Goal: Information Seeking & Learning: Learn about a topic

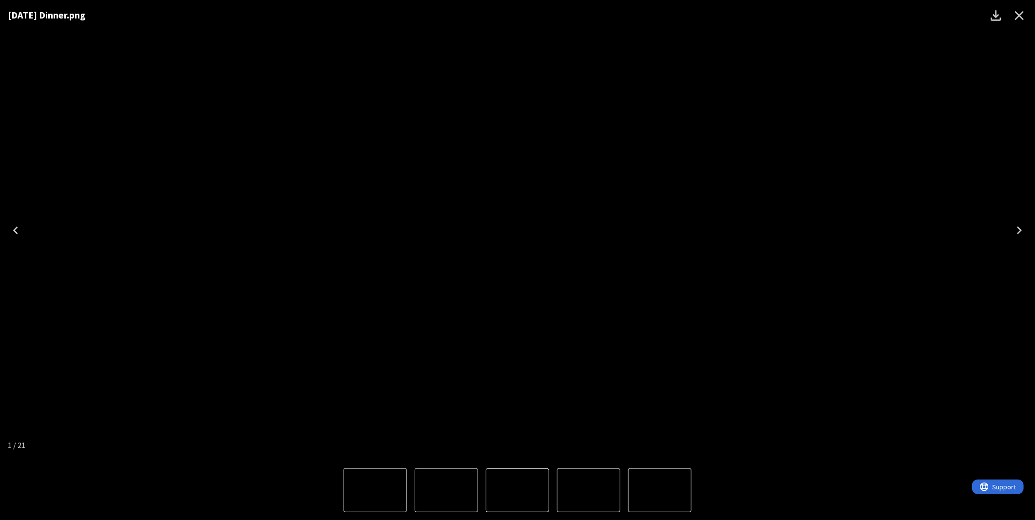
click at [1019, 14] on icon "Close" at bounding box center [1019, 15] width 9 height 9
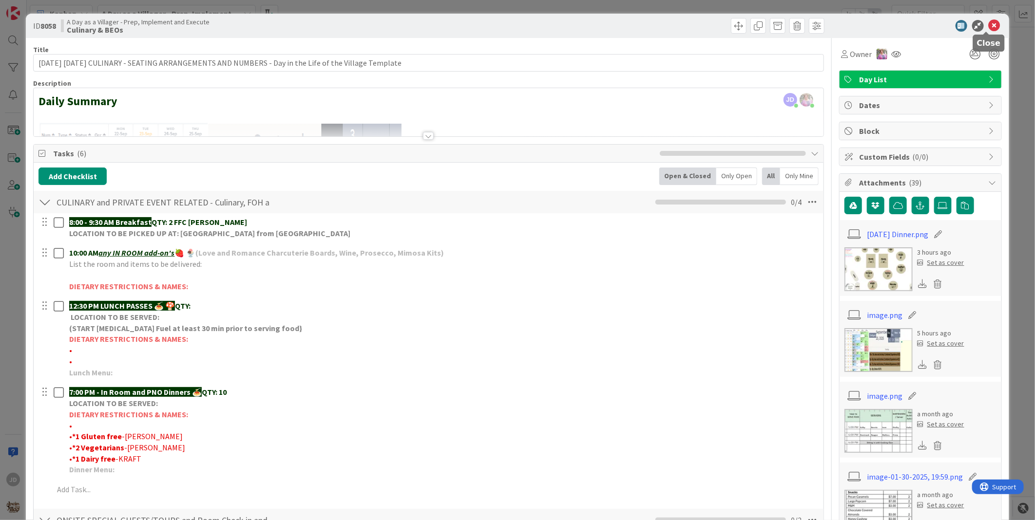
click at [989, 24] on icon at bounding box center [995, 26] width 12 height 12
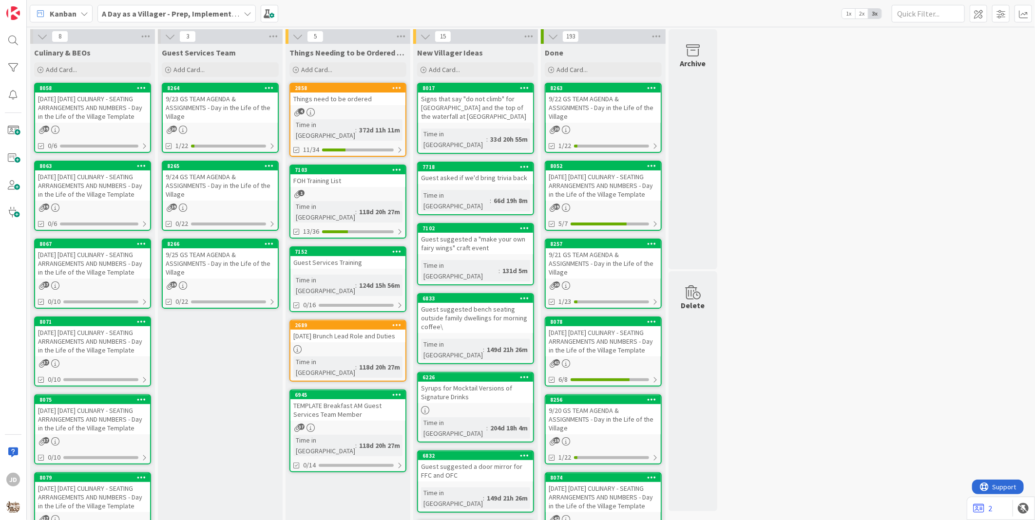
click at [225, 113] on div "9/23 GS TEAM AGENDA & ASSIGNMENTS - Day in the Life of the Village" at bounding box center [220, 108] width 115 height 30
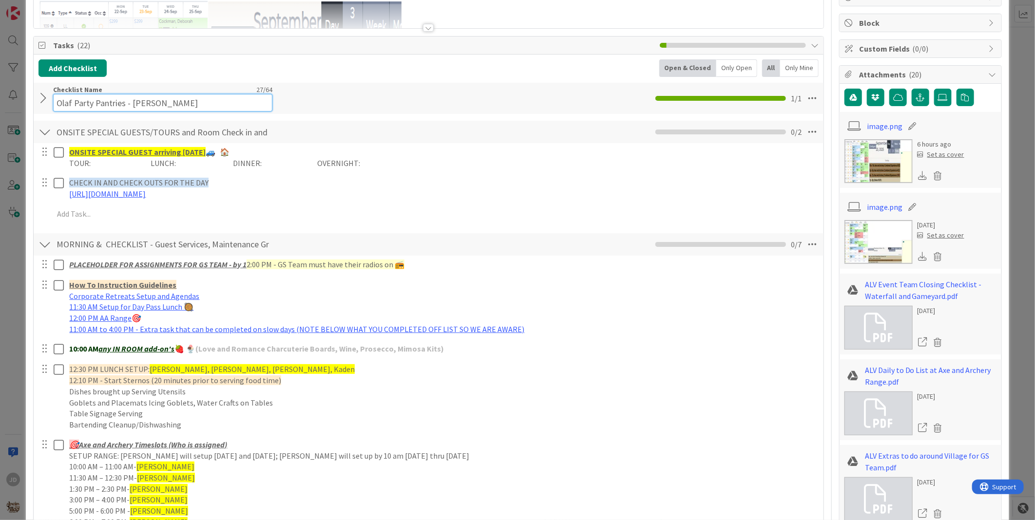
click at [154, 96] on input "Olaf Party Pantries - [PERSON_NAME]" at bounding box center [162, 103] width 219 height 18
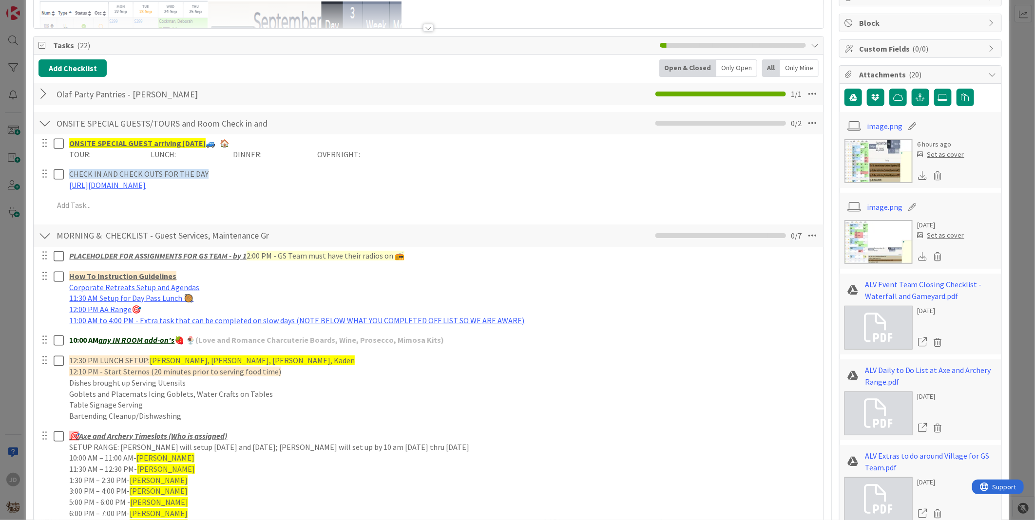
click at [332, 100] on div "Olaf Party Pantries - [PERSON_NAME] Checklist Name 27 / 64 Olaf Party Pantries …" at bounding box center [429, 94] width 790 height 22
click at [44, 94] on div at bounding box center [44, 94] width 13 height 18
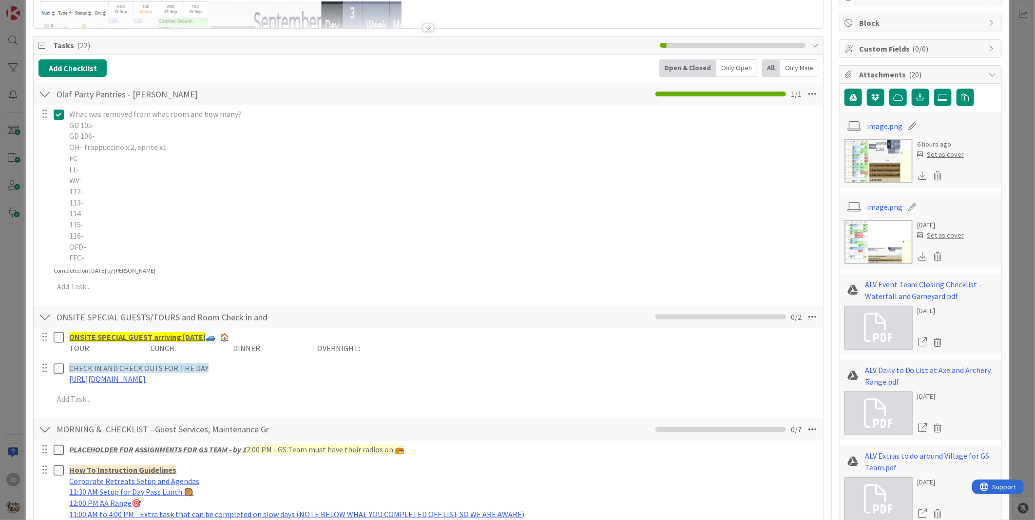
click at [43, 94] on div at bounding box center [44, 94] width 13 height 18
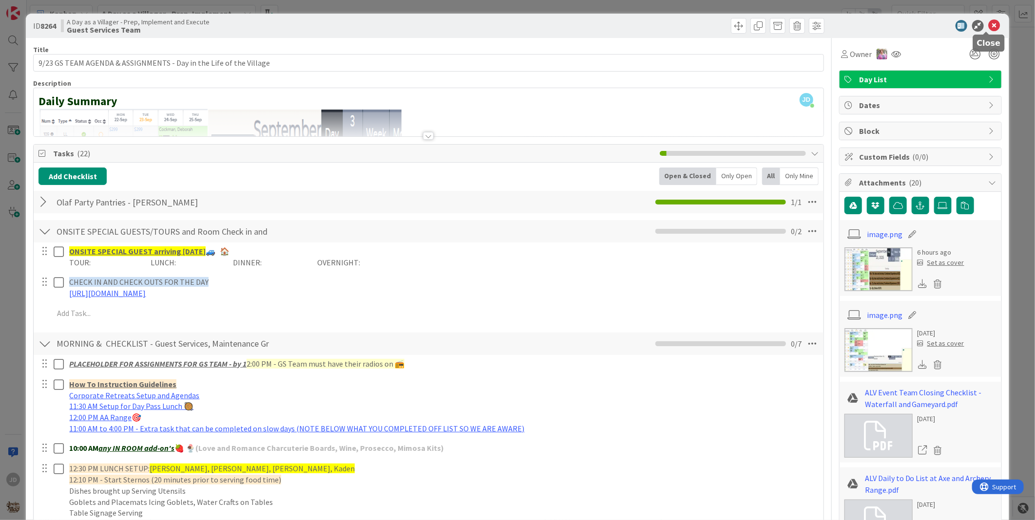
click at [989, 25] on icon at bounding box center [995, 26] width 12 height 12
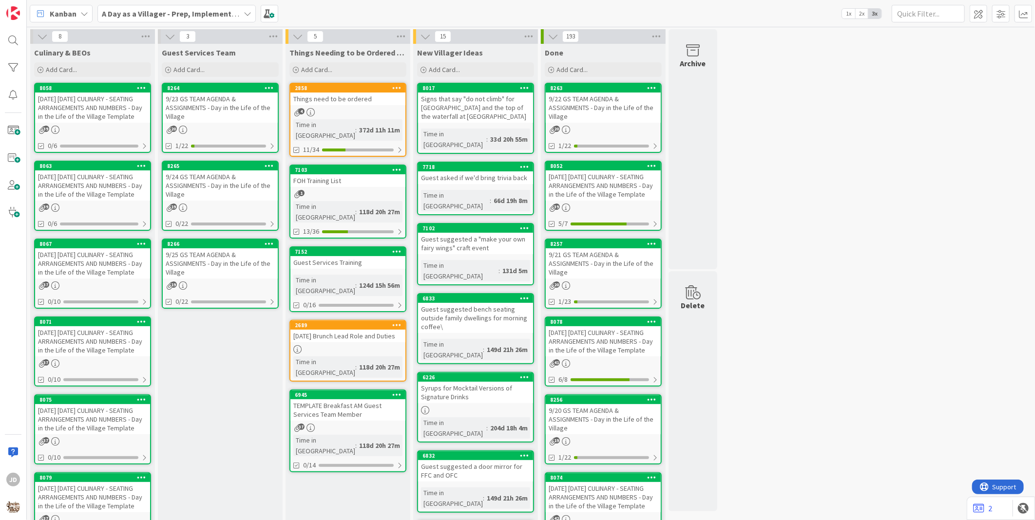
click at [81, 100] on div "[DATE] [DATE] CULINARY - SEATING ARRANGEMENTS AND NUMBERS - Day in the Life of …" at bounding box center [92, 108] width 115 height 30
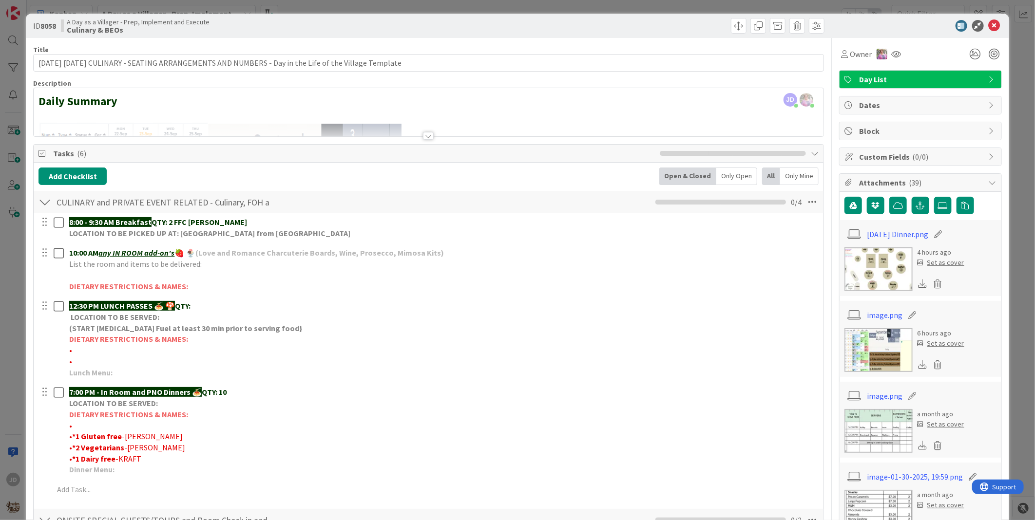
drag, startPoint x: 366, startPoint y: 51, endPoint x: 583, endPoint y: 10, distance: 220.3
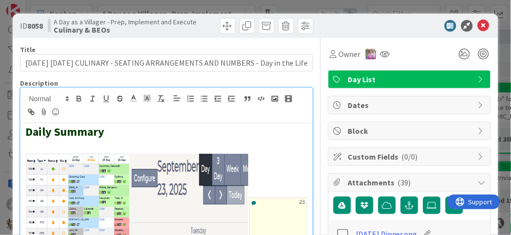
click at [225, 120] on div at bounding box center [166, 105] width 292 height 35
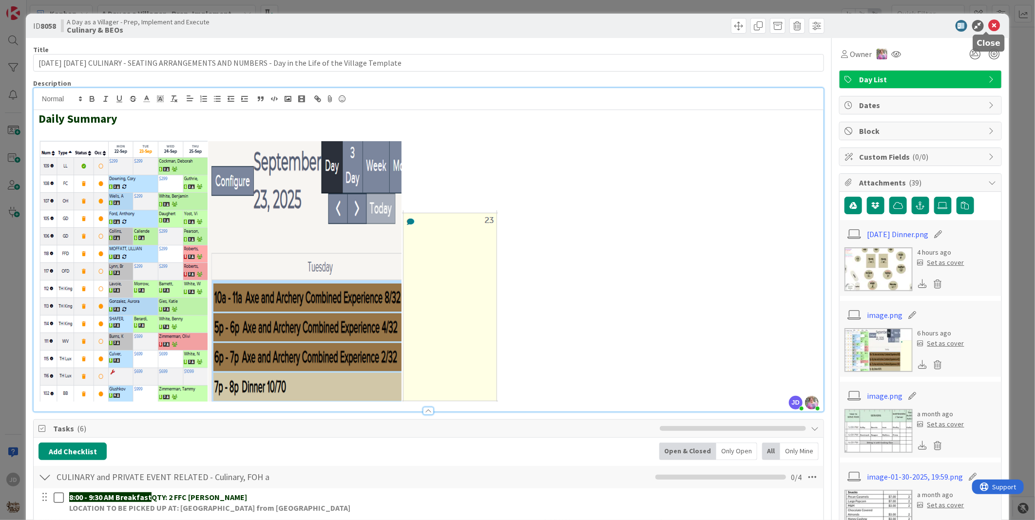
click at [989, 21] on icon at bounding box center [995, 26] width 12 height 12
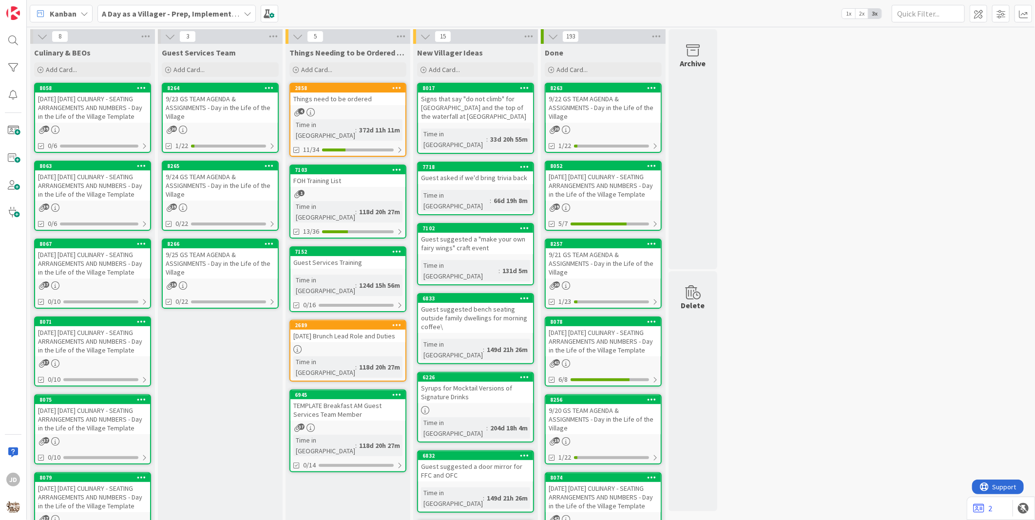
click at [210, 259] on div "9/25 GS TEAM AGENDA & ASSIGNMENTS - Day in the Life of the Village" at bounding box center [220, 264] width 115 height 30
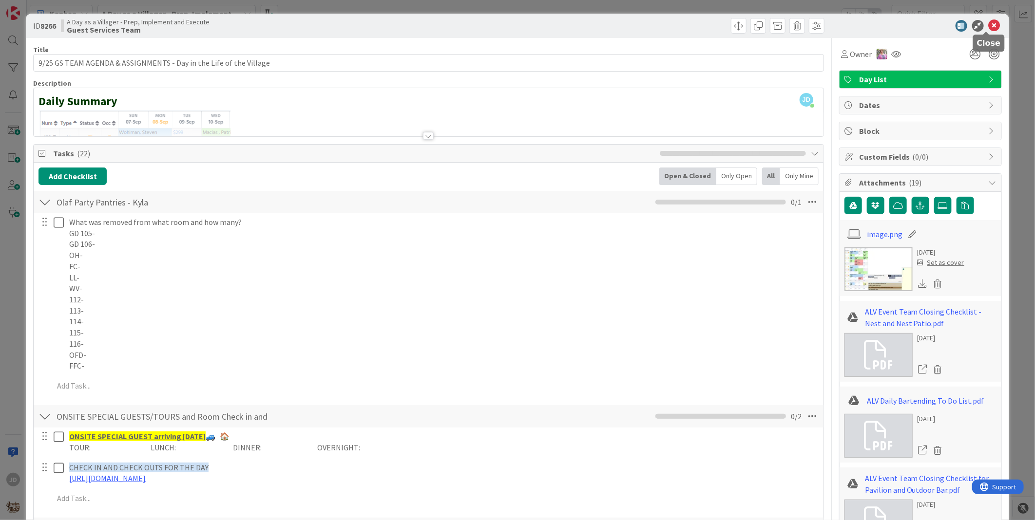
click at [989, 27] on icon at bounding box center [995, 26] width 12 height 12
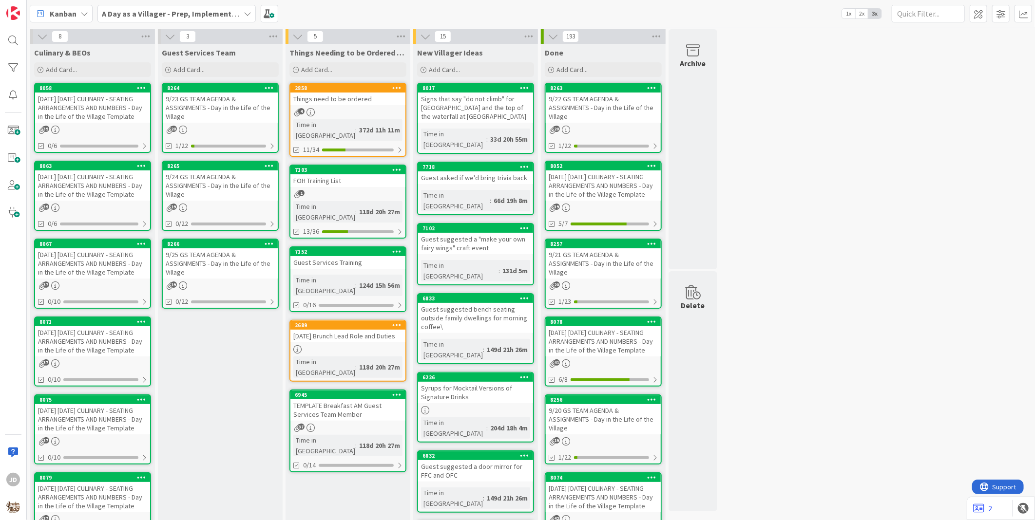
click at [85, 357] on div "[DATE] [DATE] CULINARY - SEATING ARRANGEMENTS AND NUMBERS - Day in the Life of …" at bounding box center [92, 341] width 115 height 30
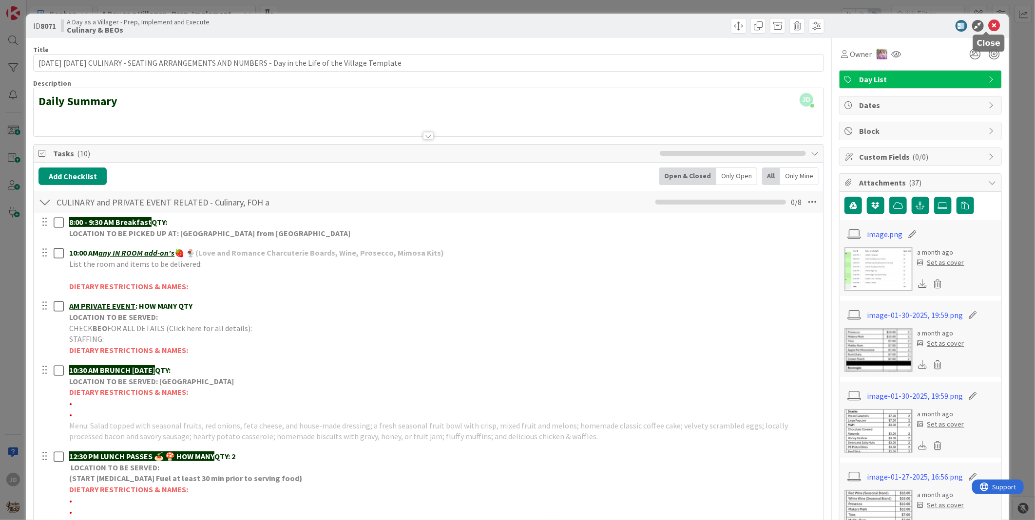
click at [989, 21] on icon at bounding box center [995, 26] width 12 height 12
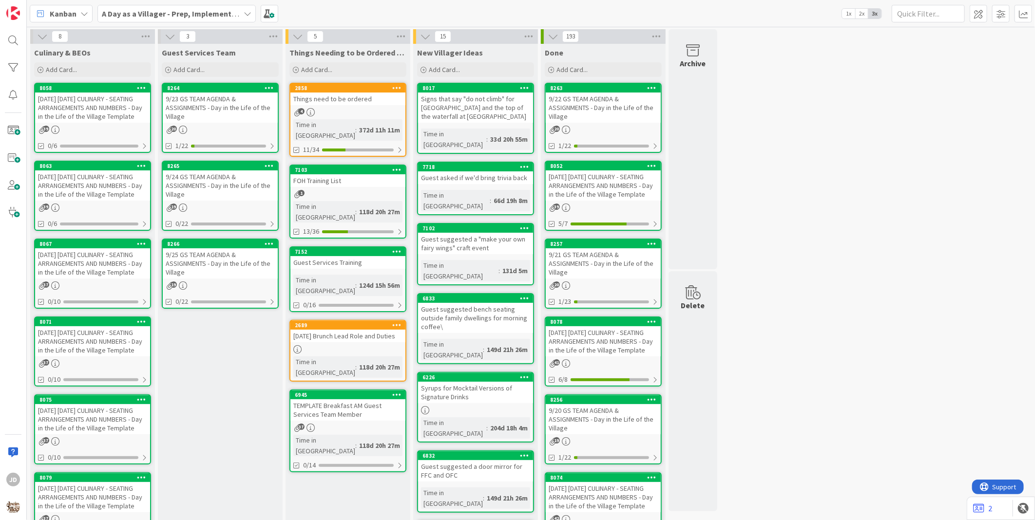
click at [106, 261] on div "[DATE] [DATE] CULINARY - SEATING ARRANGEMENTS AND NUMBERS - Day in the Life of …" at bounding box center [92, 264] width 115 height 30
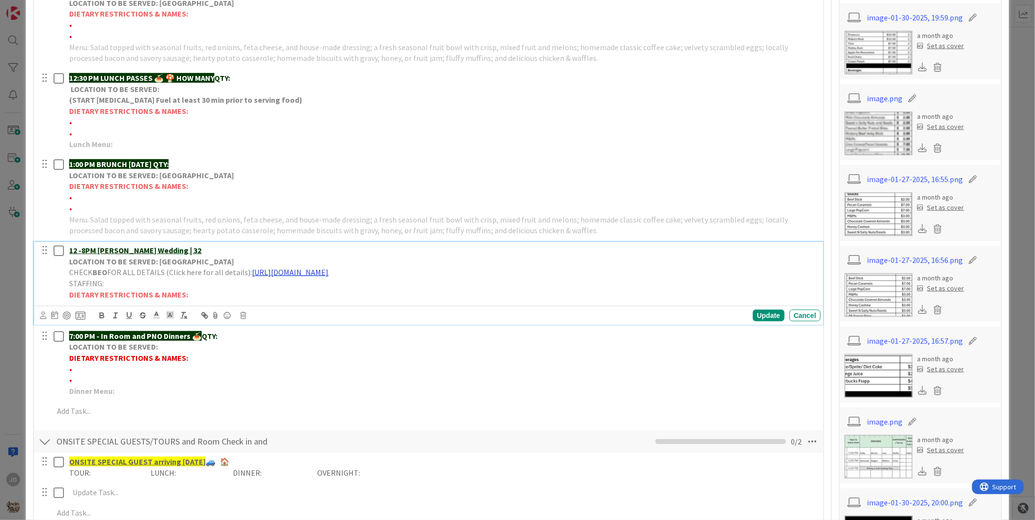
click at [312, 273] on link "[URL][DOMAIN_NAME]" at bounding box center [290, 273] width 77 height 10
click at [351, 292] on link "[URL][DOMAIN_NAME]" at bounding box center [371, 292] width 67 height 13
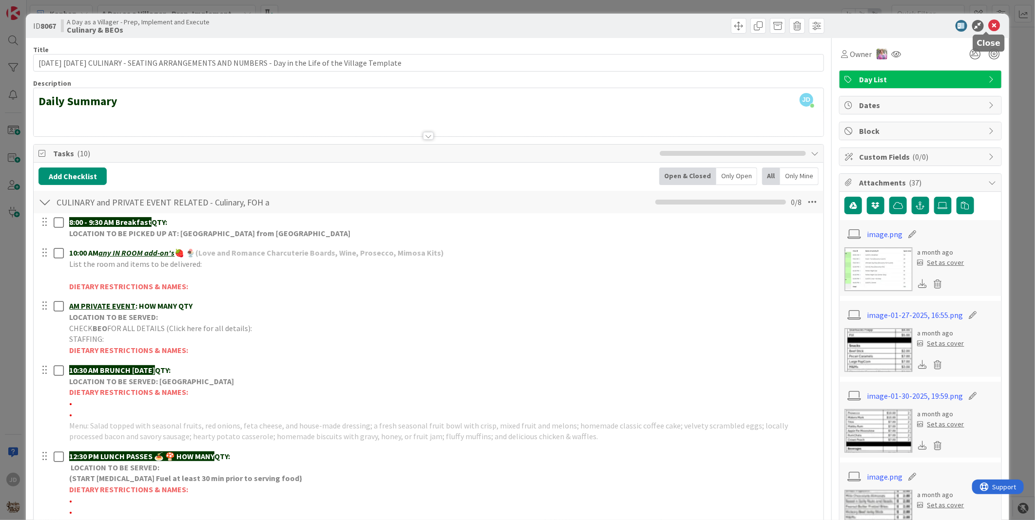
click at [989, 24] on icon at bounding box center [995, 26] width 12 height 12
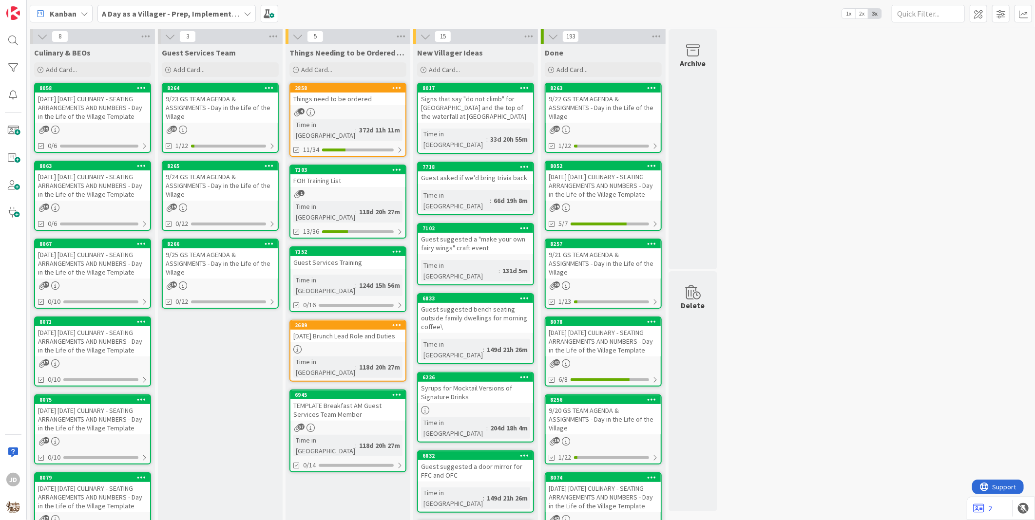
click at [94, 349] on div "[DATE] [DATE] CULINARY - SEATING ARRANGEMENTS AND NUMBERS - Day in the Life of …" at bounding box center [92, 341] width 115 height 30
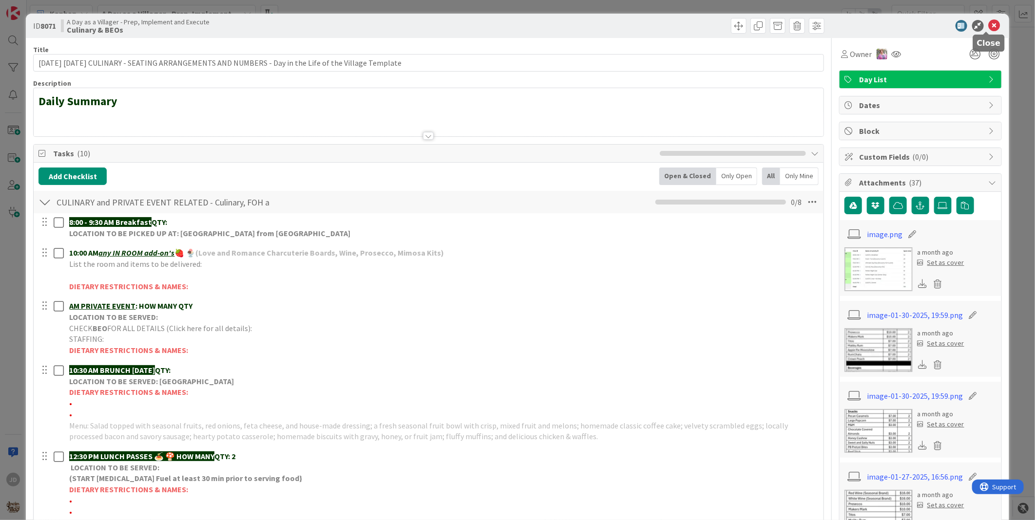
click at [989, 25] on icon at bounding box center [995, 26] width 12 height 12
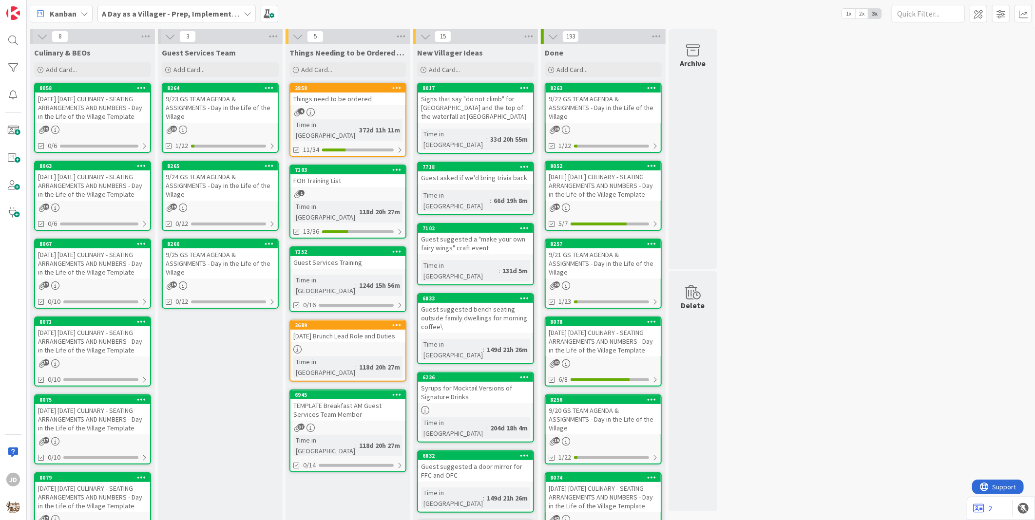
click at [112, 279] on div "[DATE] [DATE] CULINARY - SEATING ARRANGEMENTS AND NUMBERS - Day in the Life of …" at bounding box center [92, 264] width 115 height 30
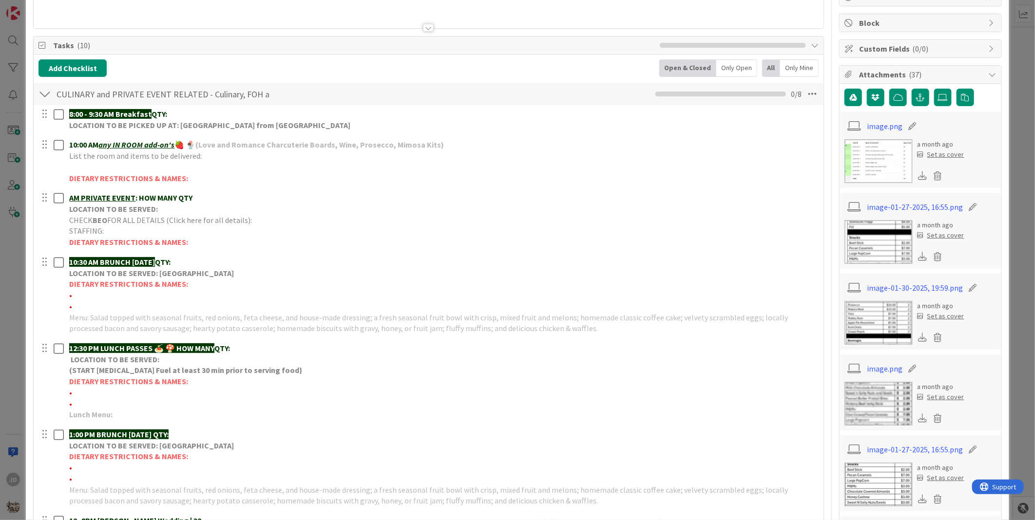
scroll to position [270, 0]
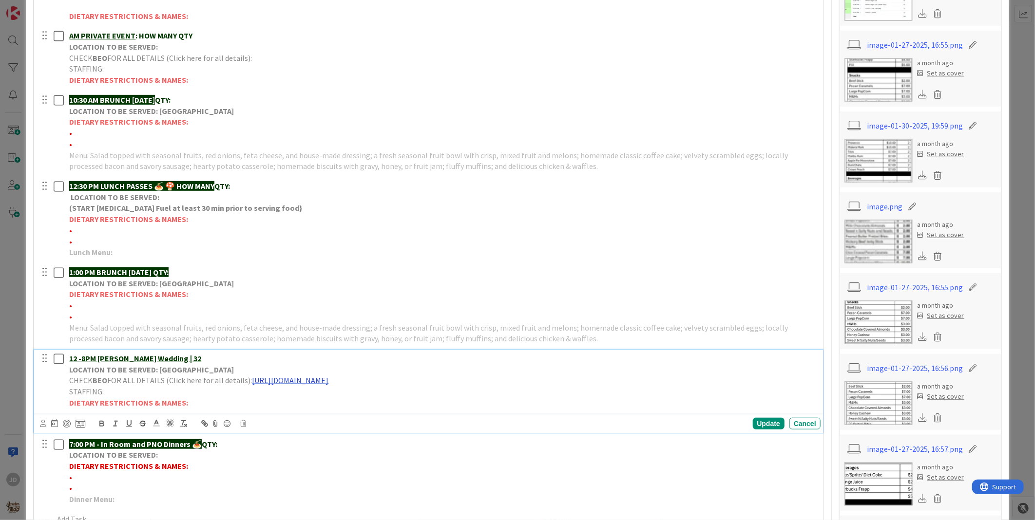
click at [328, 379] on link "[URL][DOMAIN_NAME]" at bounding box center [290, 381] width 77 height 10
click at [388, 397] on link "[URL][DOMAIN_NAME]" at bounding box center [371, 400] width 67 height 13
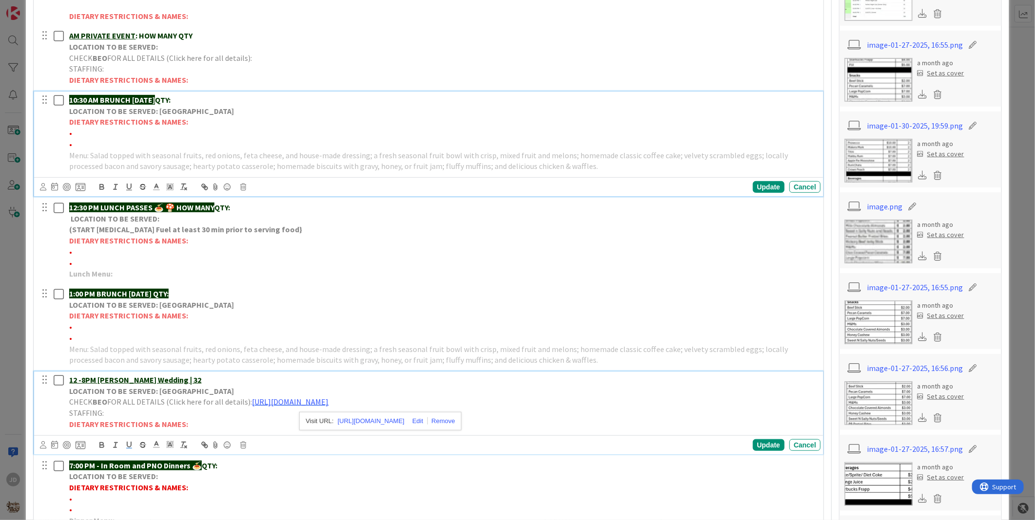
click at [444, 94] on div "10:30 AM BRUNCH [DATE] QTY: LOCATION TO BE SERVED: Willows Landing DIETARY REST…" at bounding box center [442, 133] width 755 height 83
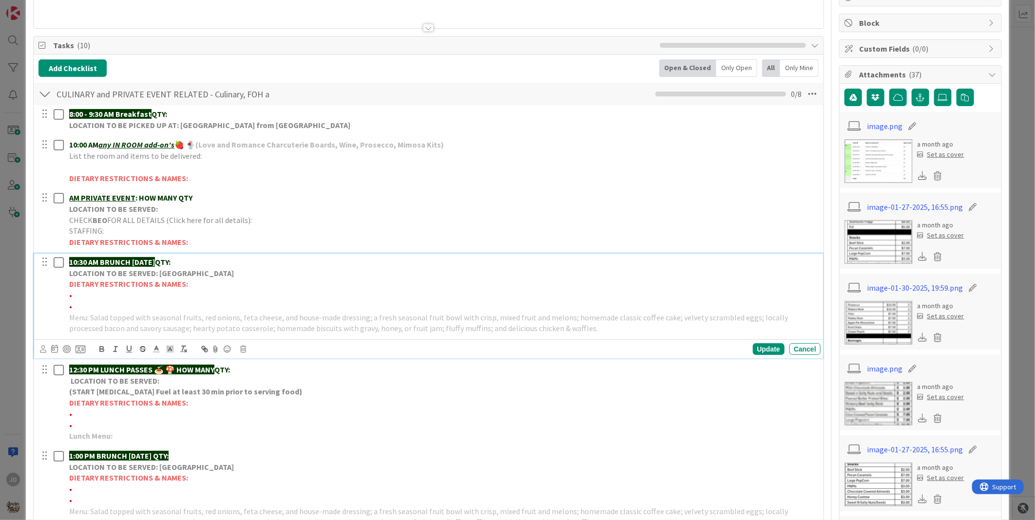
scroll to position [0, 0]
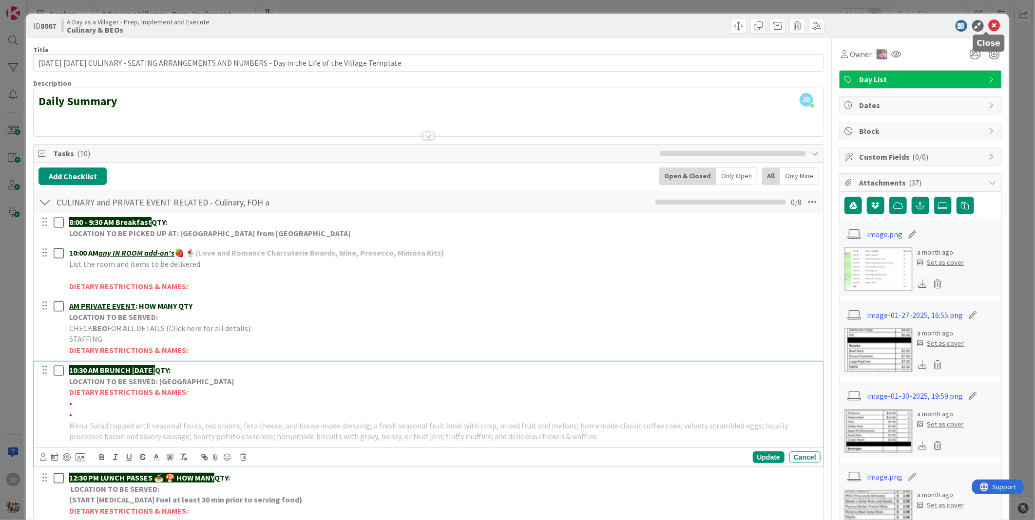
click at [991, 25] on icon at bounding box center [995, 26] width 12 height 12
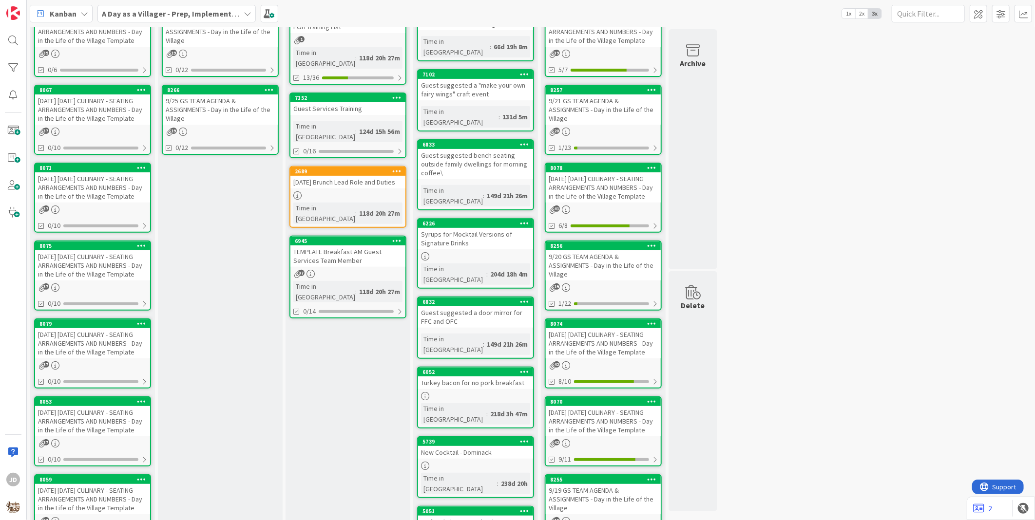
scroll to position [162, 0]
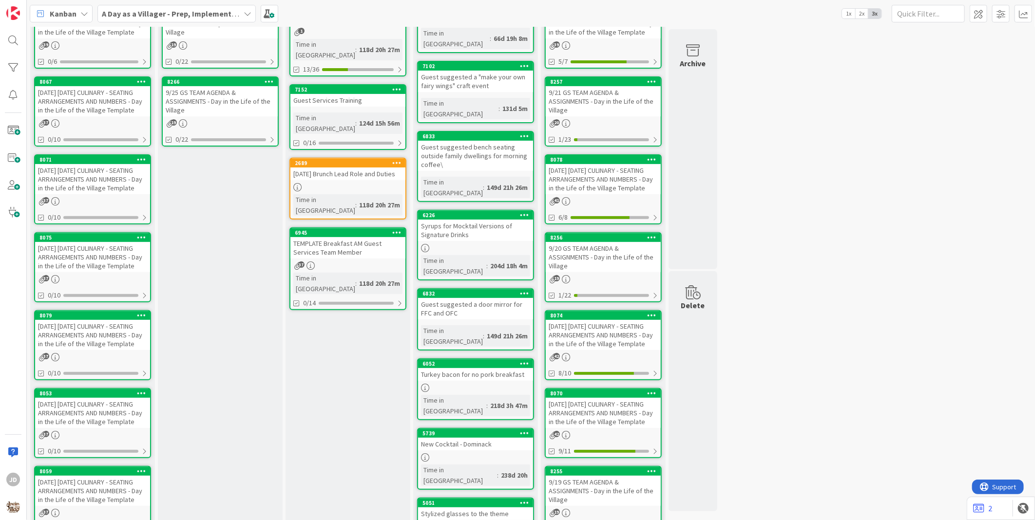
click at [76, 272] on div "[DATE] [DATE] CULINARY - SEATING ARRANGEMENTS AND NUMBERS - Day in the Life of …" at bounding box center [92, 257] width 115 height 30
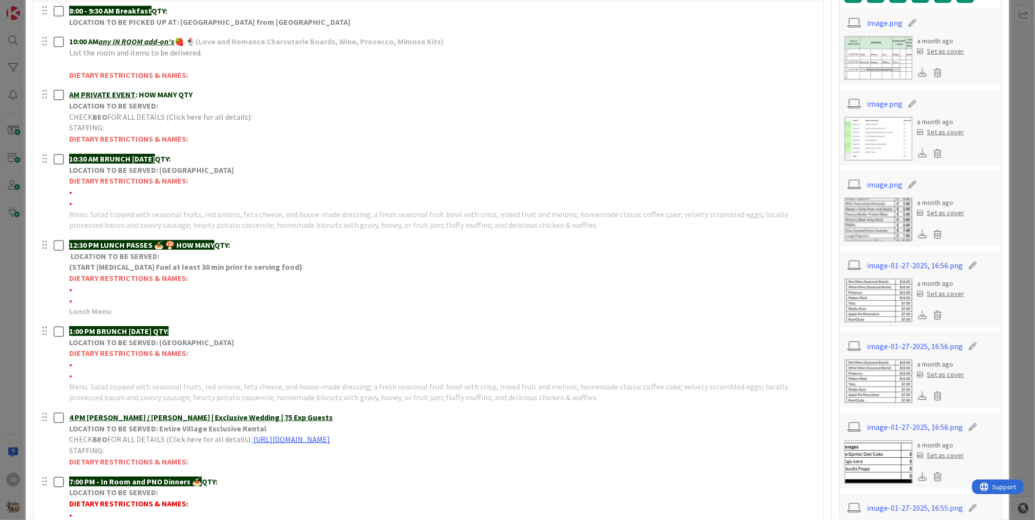
scroll to position [325, 0]
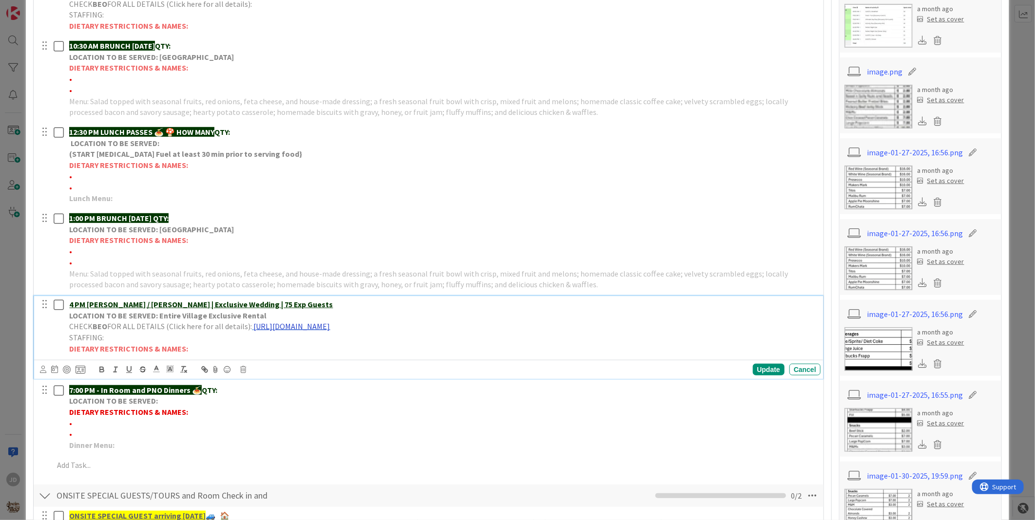
click at [276, 328] on link "[URL][DOMAIN_NAME]" at bounding box center [291, 327] width 77 height 10
click at [359, 340] on link "[URL][DOMAIN_NAME]" at bounding box center [368, 346] width 67 height 13
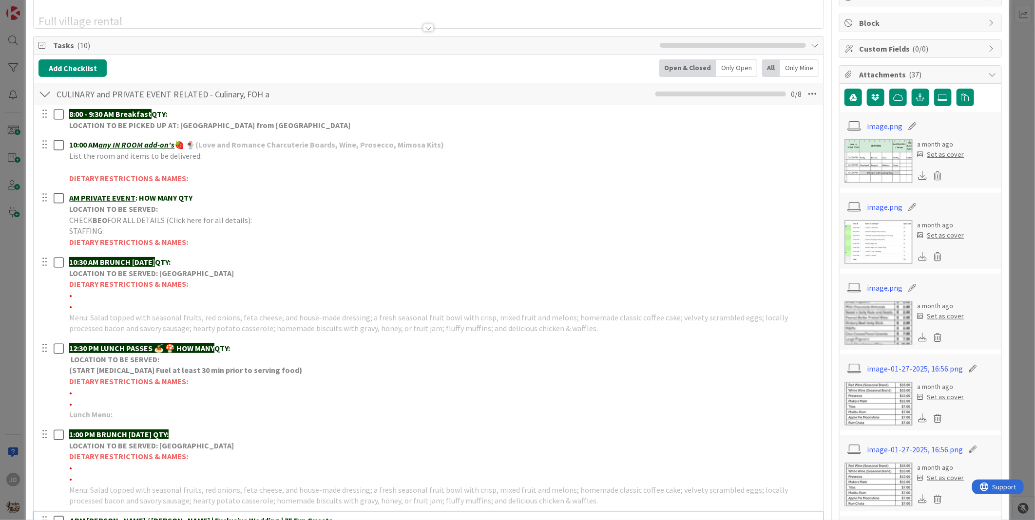
scroll to position [0, 0]
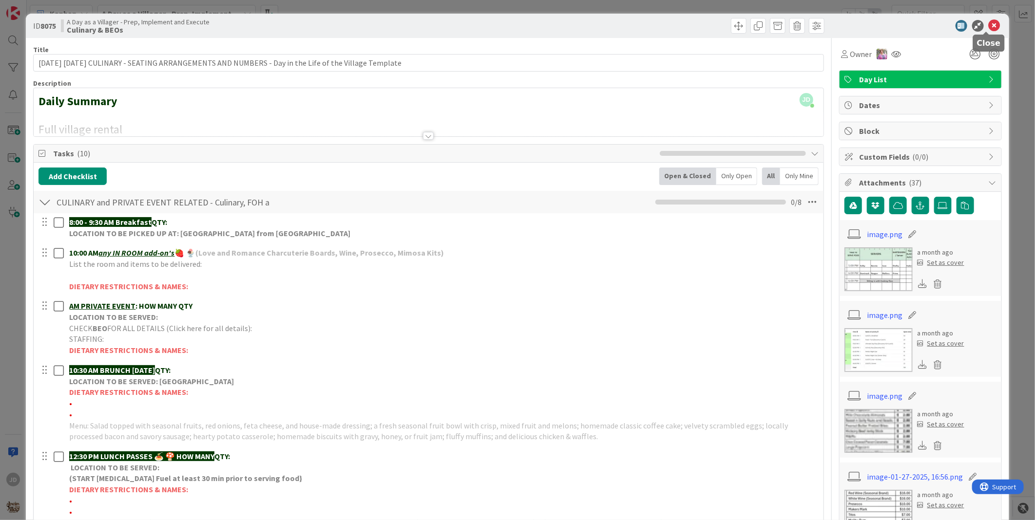
click at [989, 27] on icon at bounding box center [995, 26] width 12 height 12
